Goal: Information Seeking & Learning: Find specific fact

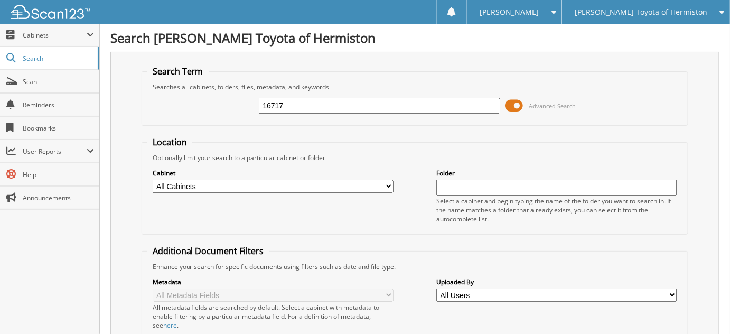
type input "16717"
click at [274, 103] on input "16717" at bounding box center [379, 106] width 241 height 16
type input "167117"
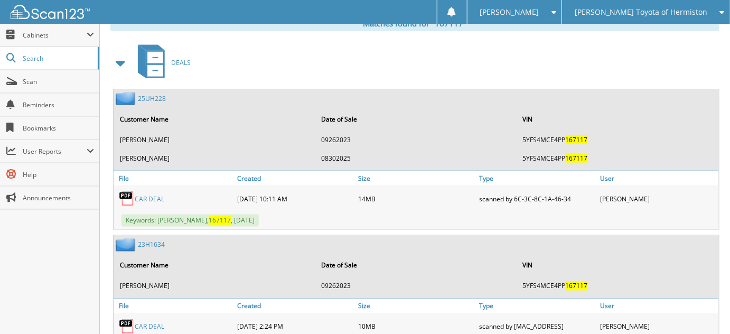
scroll to position [480, 0]
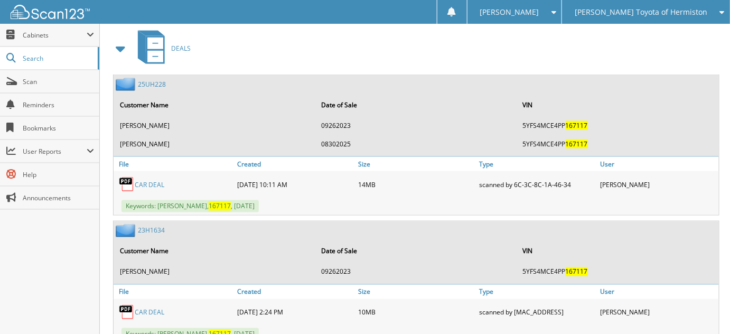
click at [157, 80] on link "25UH228" at bounding box center [152, 84] width 28 height 9
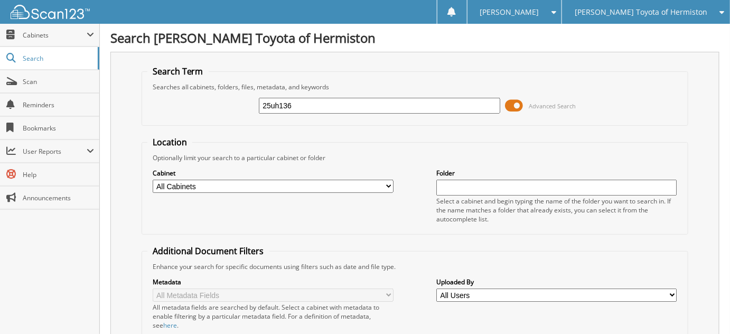
type input "25uh136"
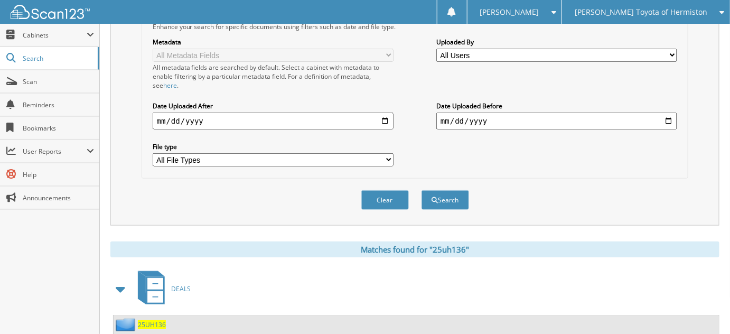
click at [167, 315] on div "25UH136" at bounding box center [415, 325] width 605 height 21
click at [159, 320] on span "25UH136" at bounding box center [152, 324] width 28 height 9
